Goal: Task Accomplishment & Management: Complete application form

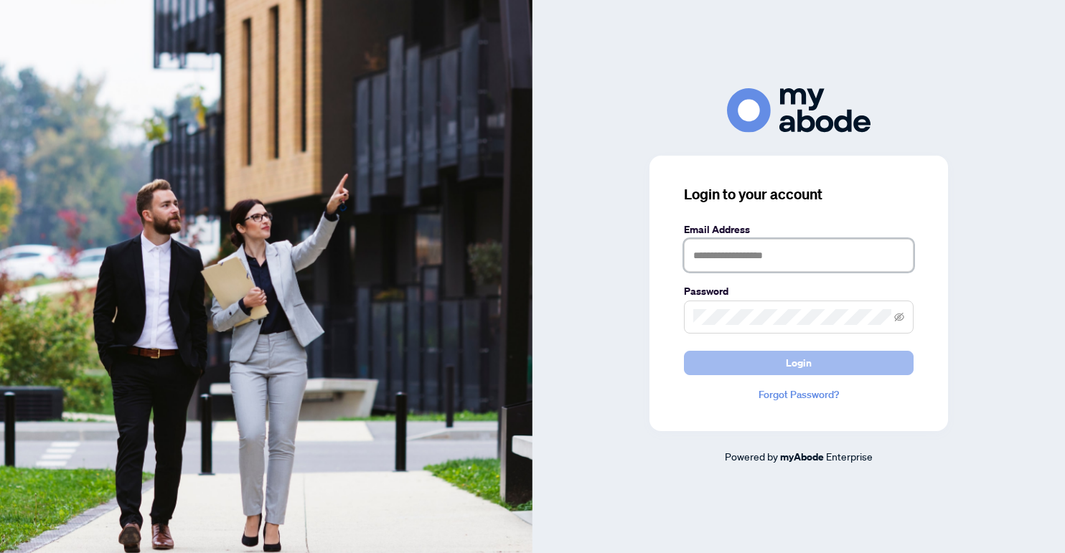
type input "**********"
click at [797, 365] on span "Login" at bounding box center [799, 363] width 26 height 23
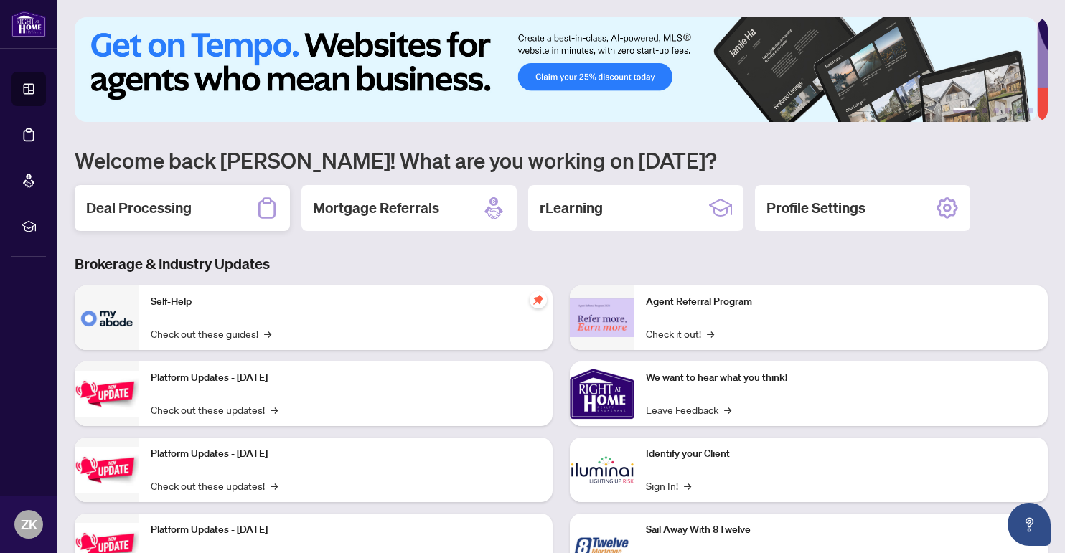
click at [164, 203] on h2 "Deal Processing" at bounding box center [138, 208] width 105 height 20
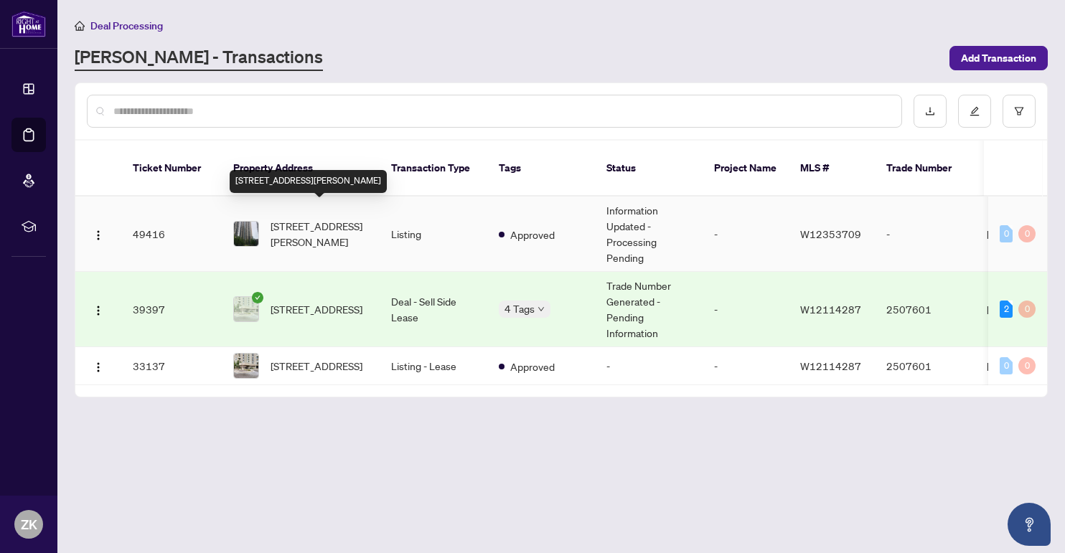
click at [299, 218] on span "[STREET_ADDRESS][PERSON_NAME]" at bounding box center [320, 234] width 98 height 32
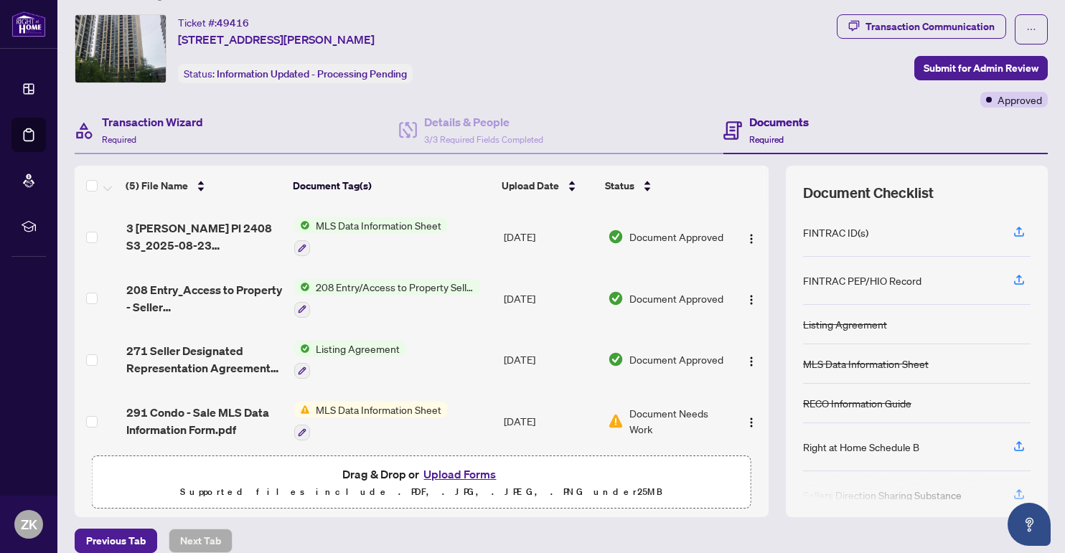
scroll to position [47, 0]
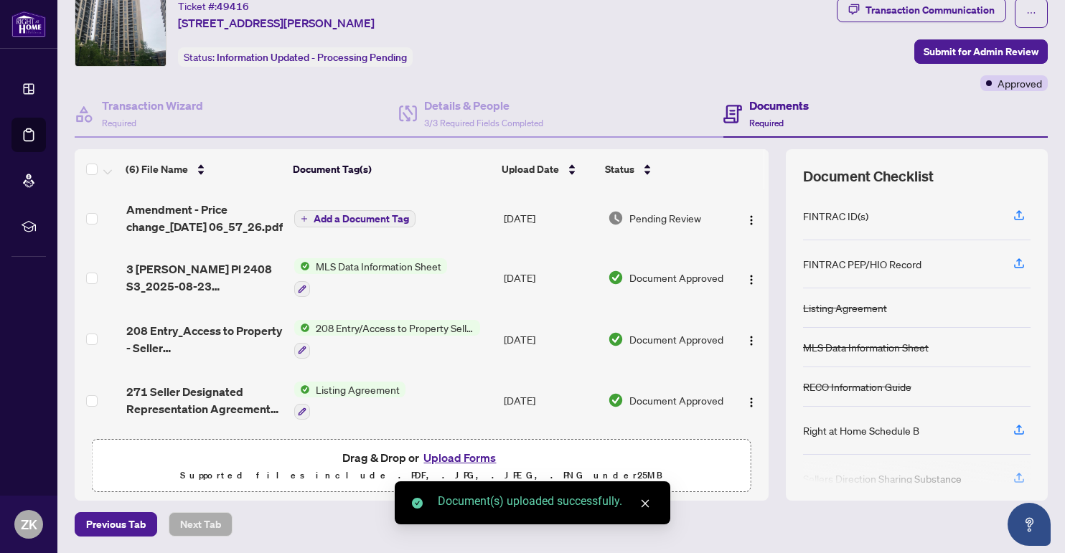
click at [352, 214] on span "Add a Document Tag" at bounding box center [361, 219] width 95 height 10
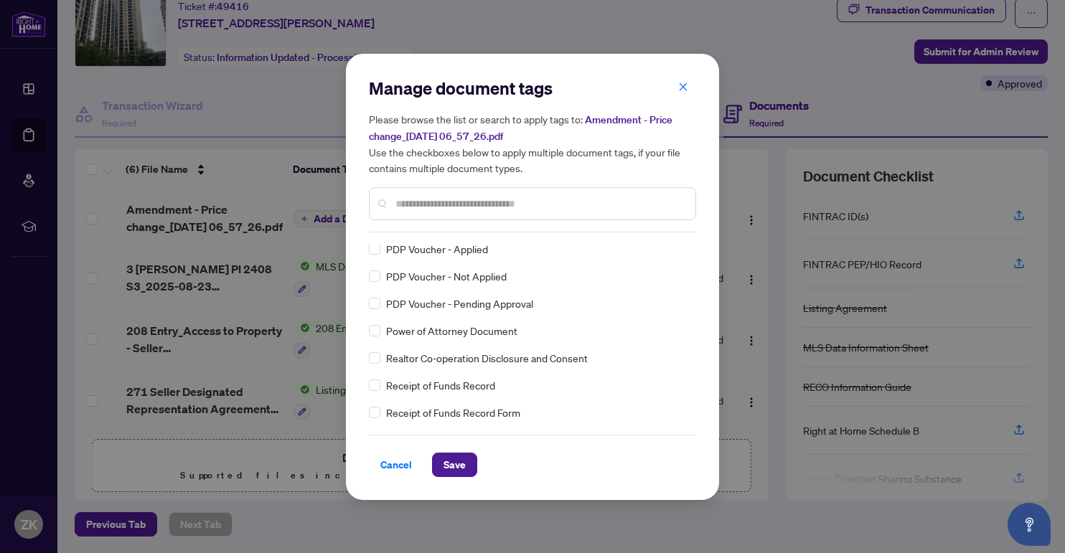
scroll to position [0, 0]
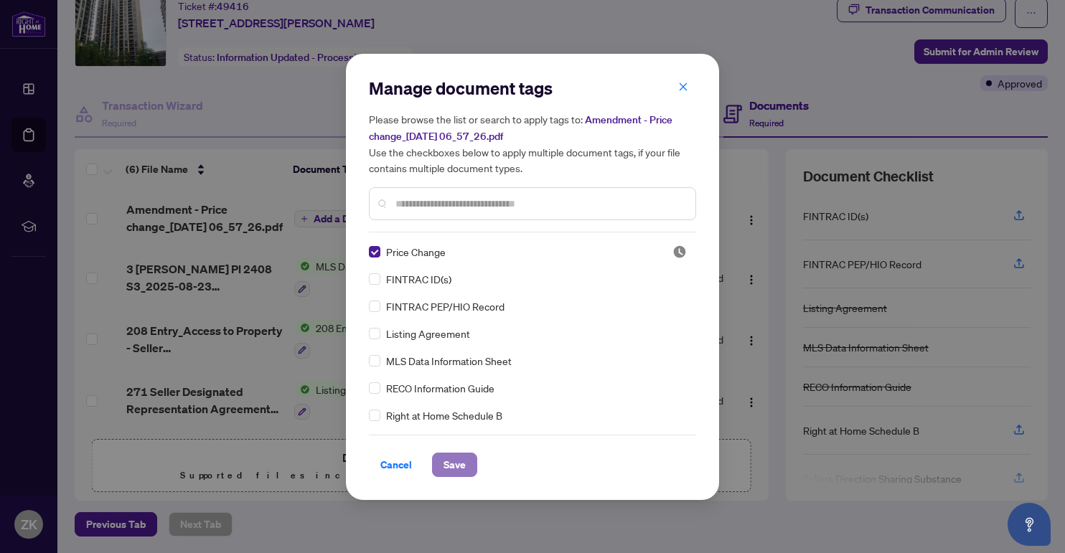
click at [447, 462] on span "Save" at bounding box center [454, 465] width 22 height 23
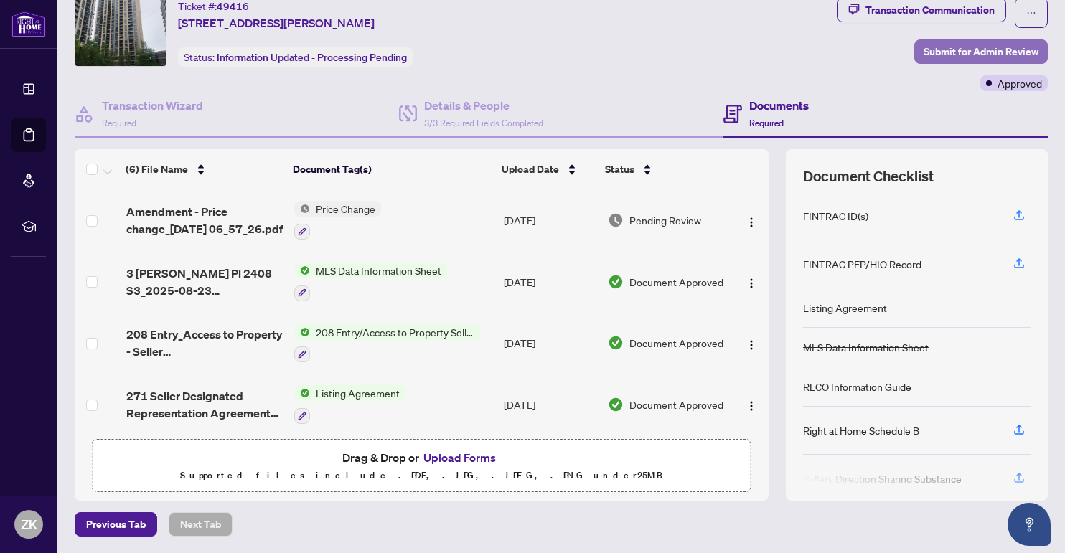
click at [932, 46] on span "Submit for Admin Review" at bounding box center [981, 51] width 115 height 23
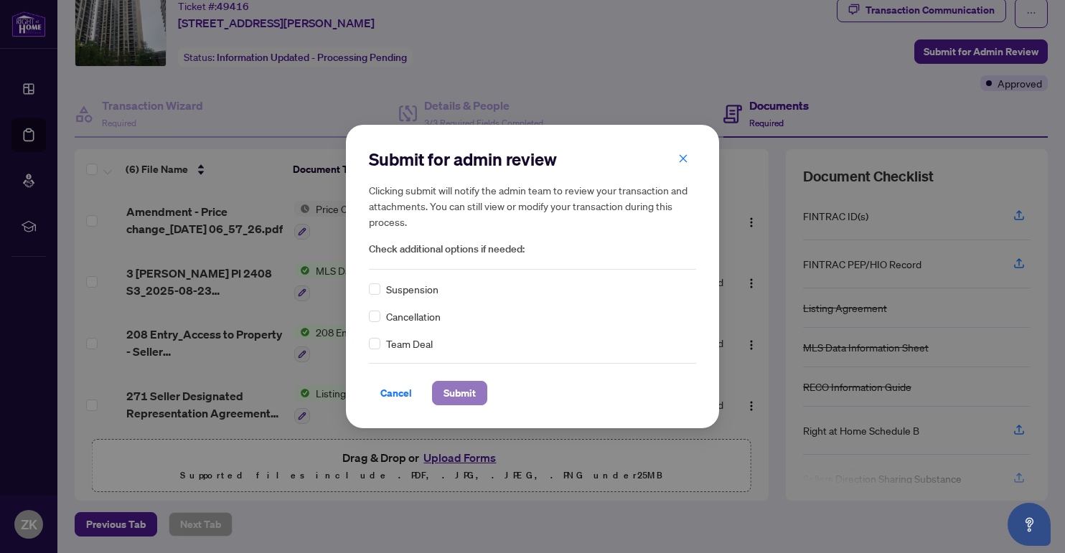
click at [458, 387] on span "Submit" at bounding box center [459, 393] width 32 height 23
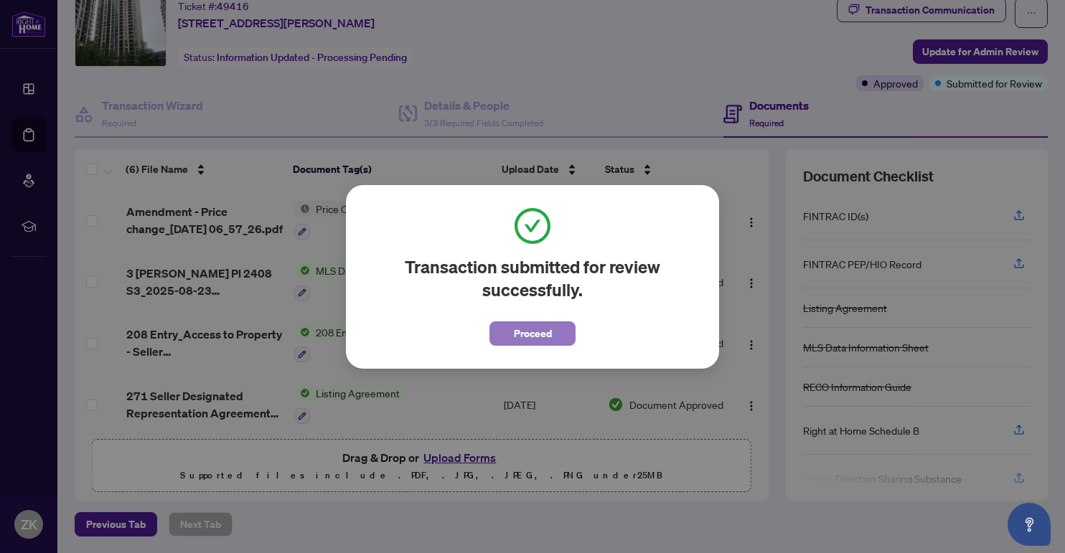
click at [525, 339] on span "Proceed" at bounding box center [533, 333] width 38 height 23
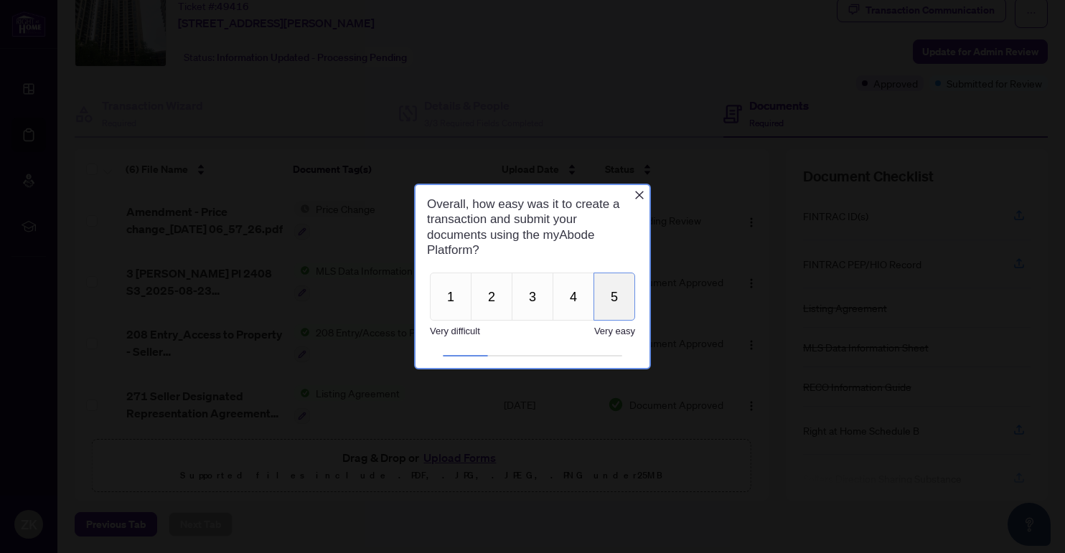
click at [609, 301] on button "5" at bounding box center [614, 297] width 42 height 48
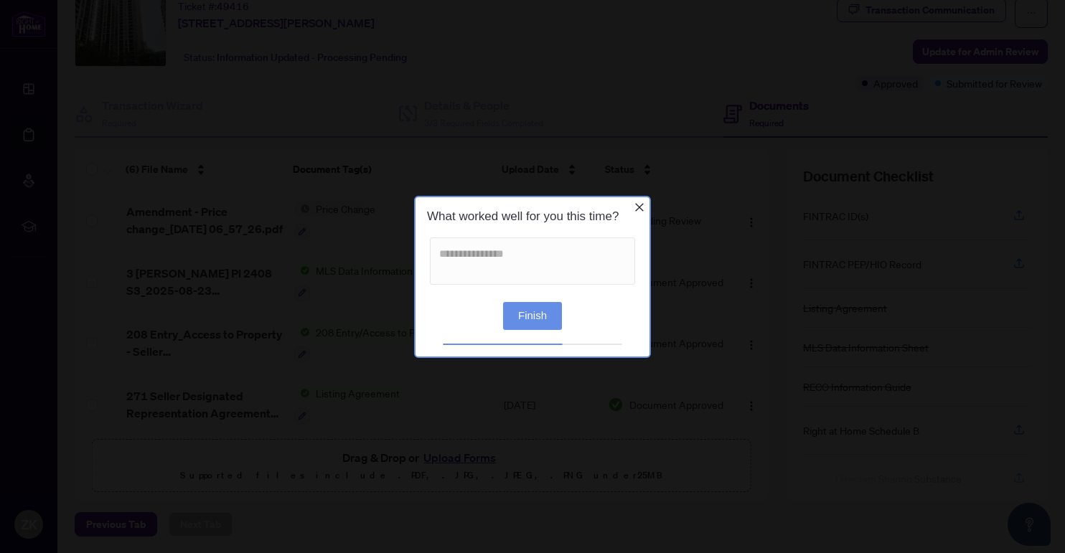
click at [534, 316] on button "Finish" at bounding box center [532, 315] width 59 height 28
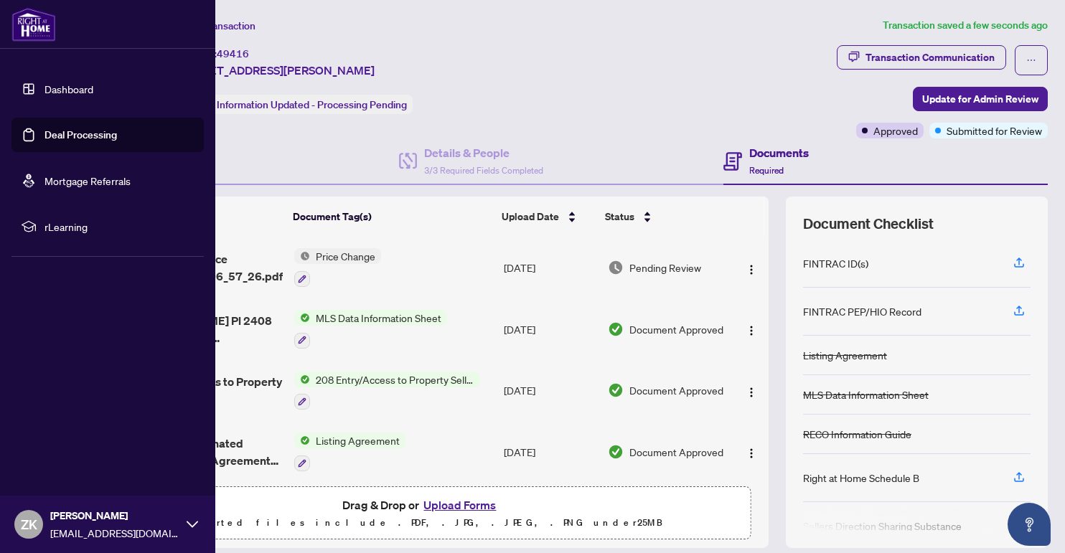
click at [194, 526] on icon at bounding box center [192, 524] width 11 height 6
click at [62, 443] on span "Logout" at bounding box center [58, 439] width 32 height 23
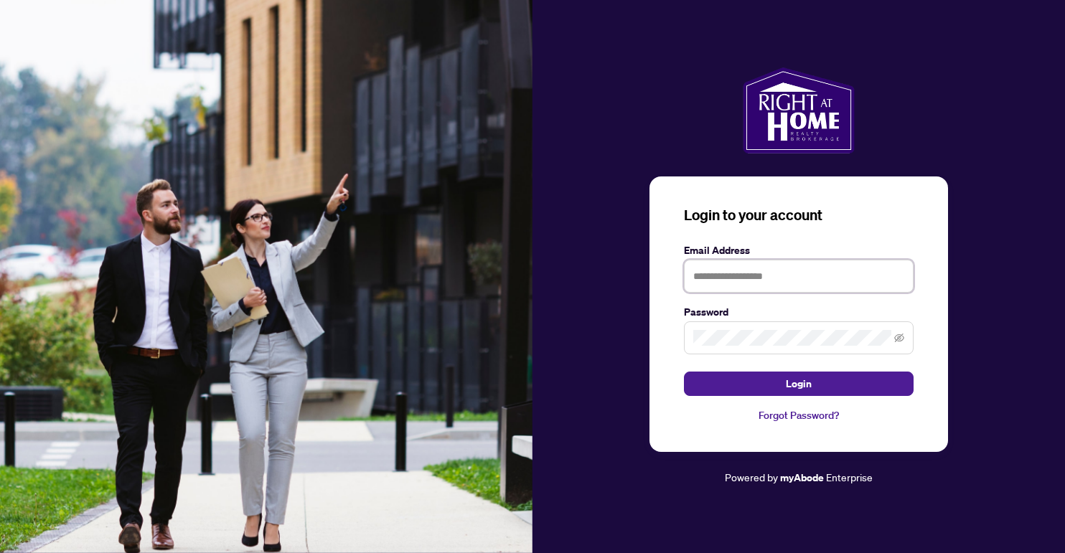
type input "**********"
